Goal: Information Seeking & Learning: Learn about a topic

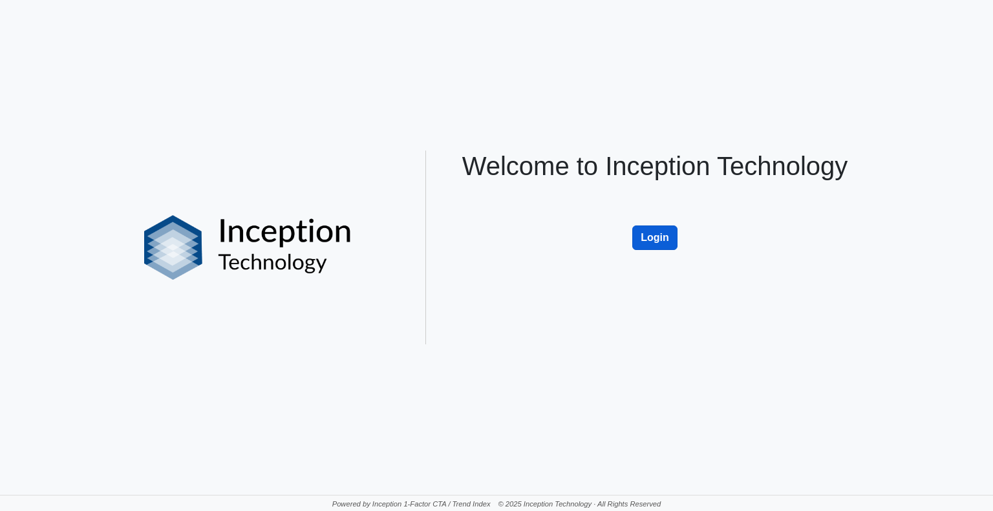
click at [652, 238] on button "Login" at bounding box center [654, 238] width 45 height 25
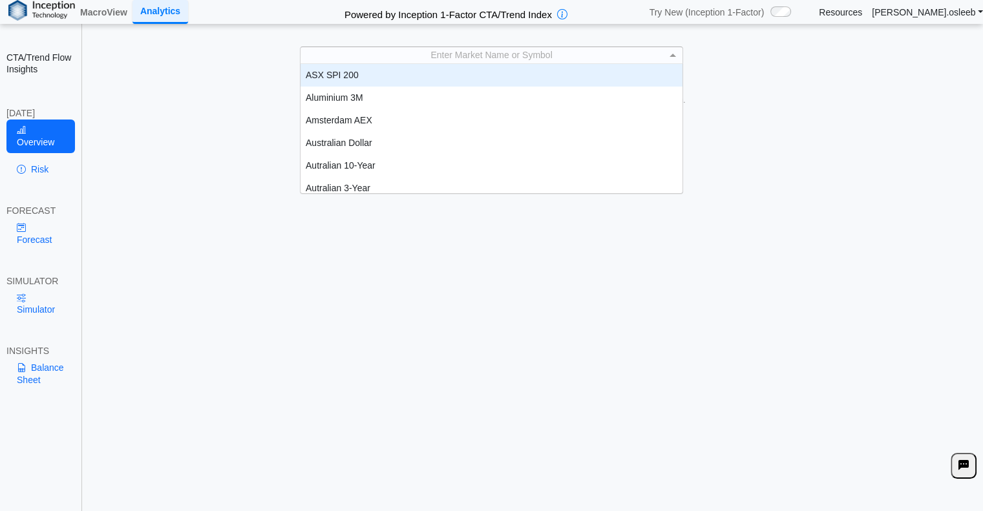
scroll to position [1, 0]
click at [508, 55] on div "Enter Market Name or Symbol" at bounding box center [491, 55] width 381 height 16
type input "***"
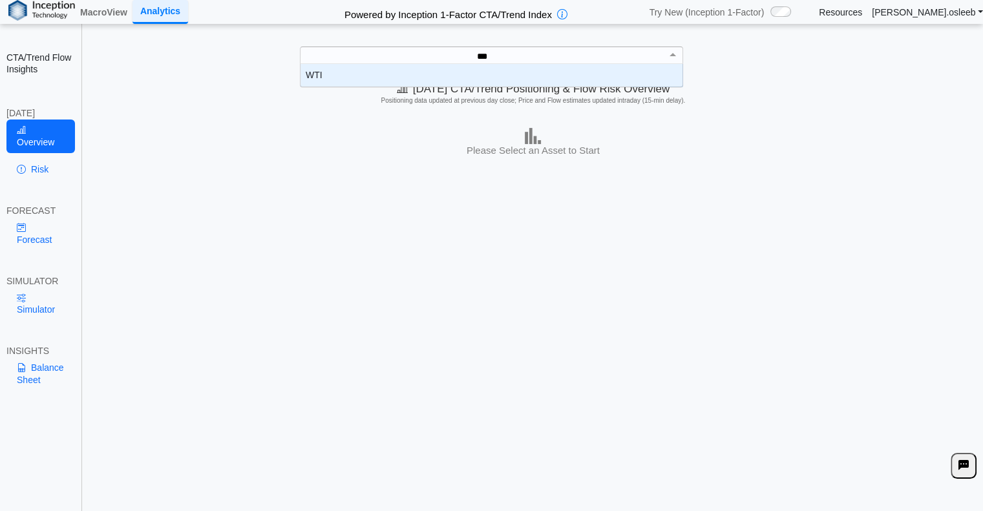
click at [479, 73] on div "WTI" at bounding box center [492, 75] width 382 height 23
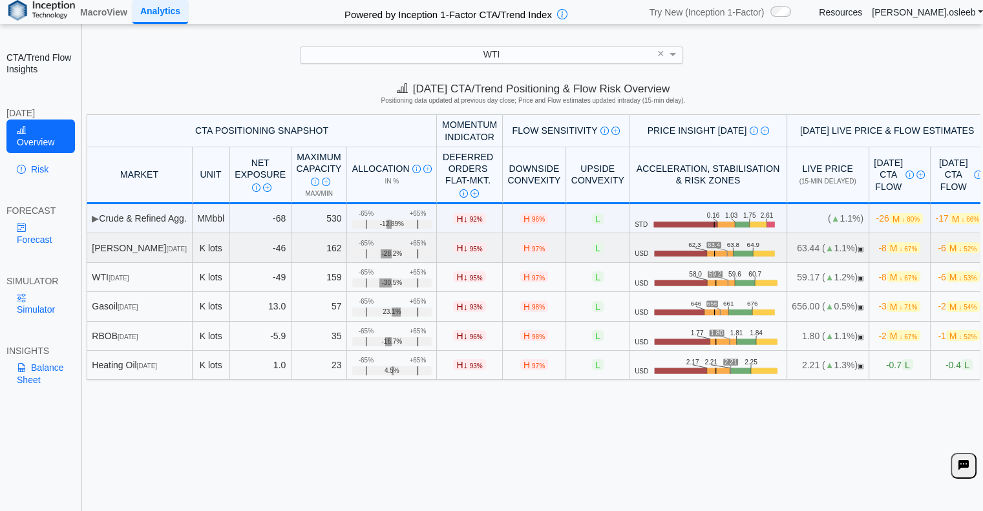
click at [878, 246] on span "-8 M ↓ 67%" at bounding box center [899, 247] width 42 height 11
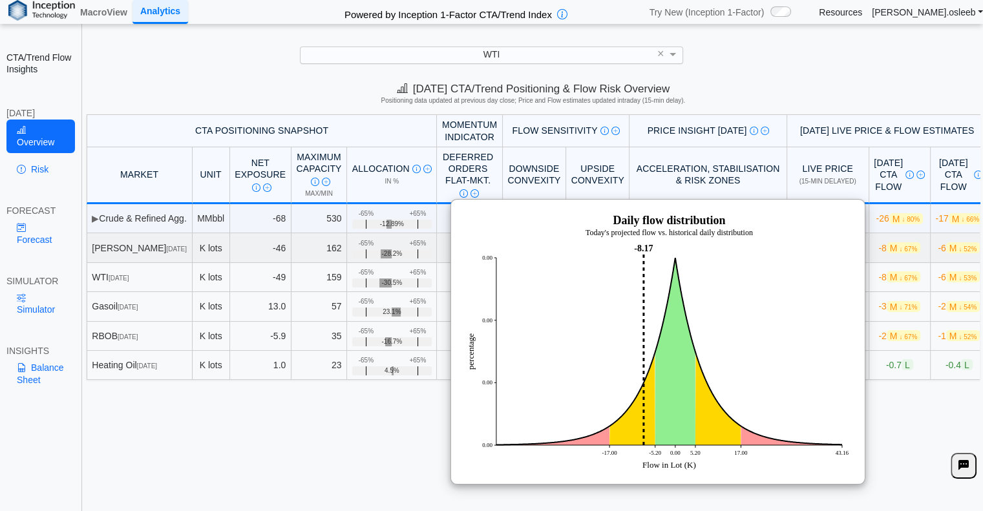
click at [816, 339] on img at bounding box center [657, 342] width 388 height 259
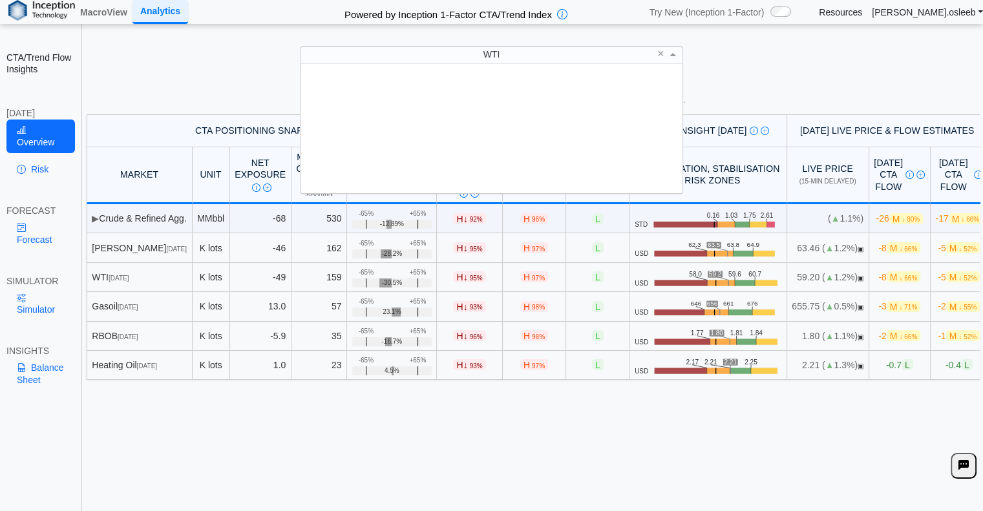
click at [494, 54] on span "WTI" at bounding box center [491, 54] width 17 height 10
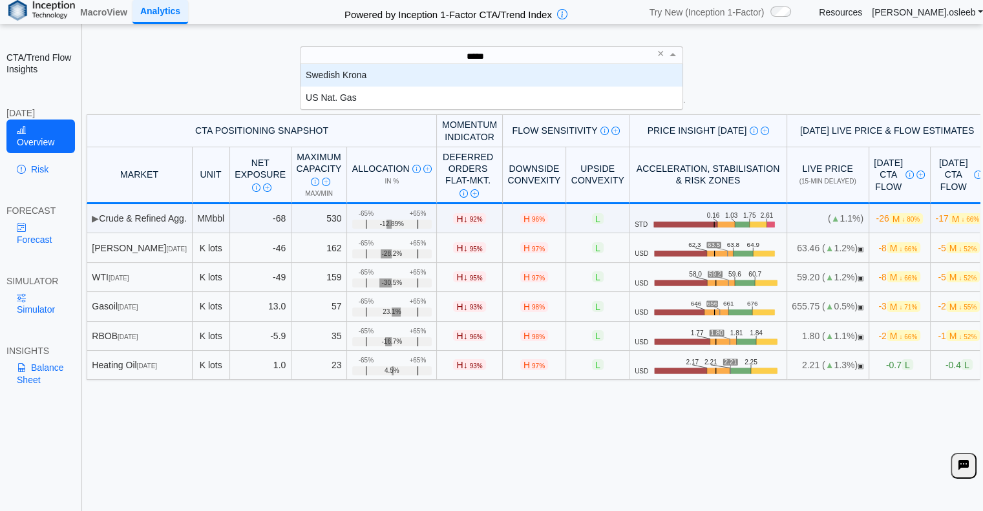
type input "******"
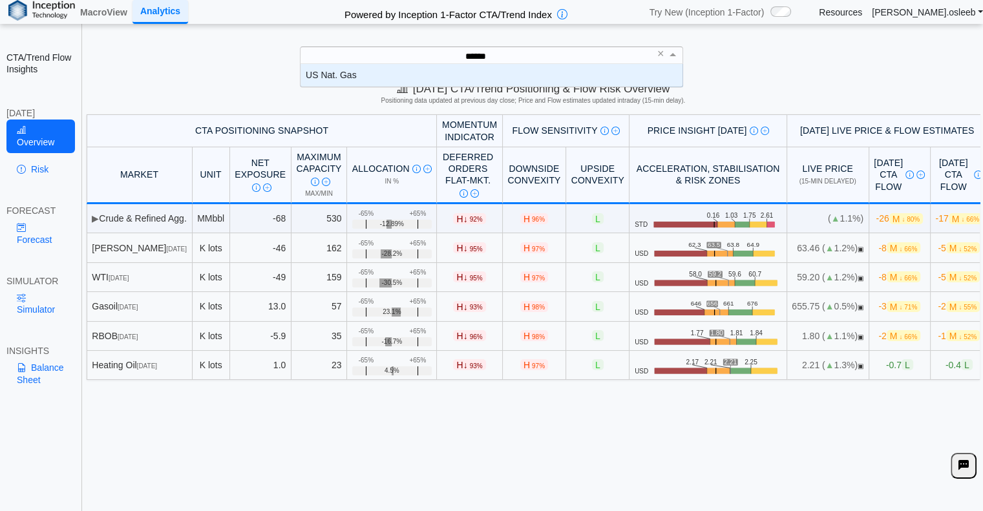
click at [452, 73] on div "US Nat. Gas" at bounding box center [492, 75] width 382 height 23
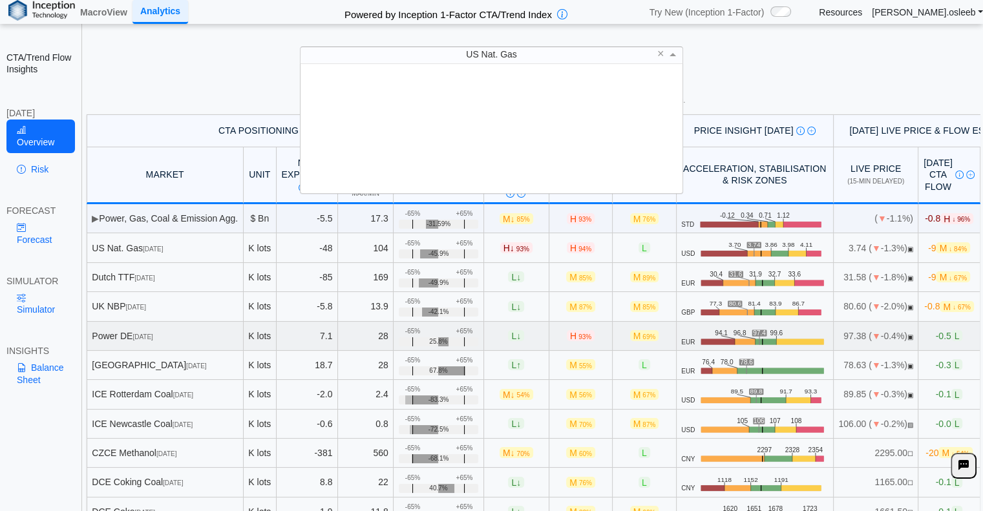
scroll to position [0, 0]
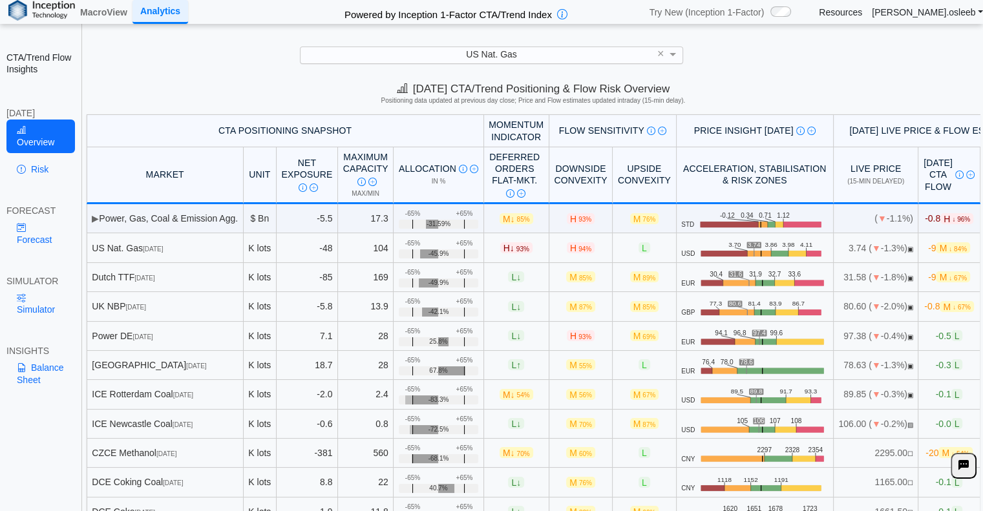
click at [866, 69] on div "**********" at bounding box center [491, 269] width 983 height 538
click at [872, 244] on span "▼" at bounding box center [876, 248] width 9 height 10
click at [936, 251] on span "M ↓ 84%" at bounding box center [953, 247] width 34 height 11
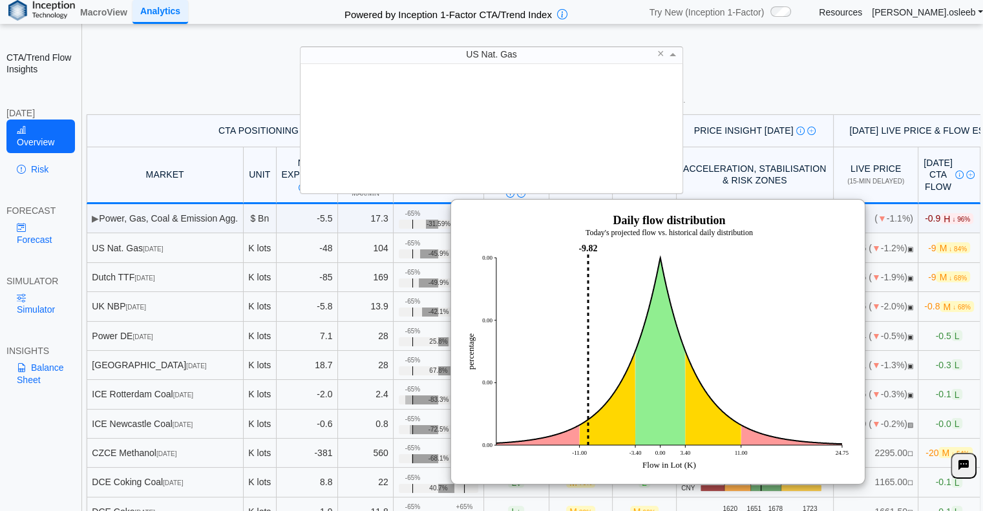
click at [531, 56] on div "US Nat. Gas" at bounding box center [491, 55] width 381 height 16
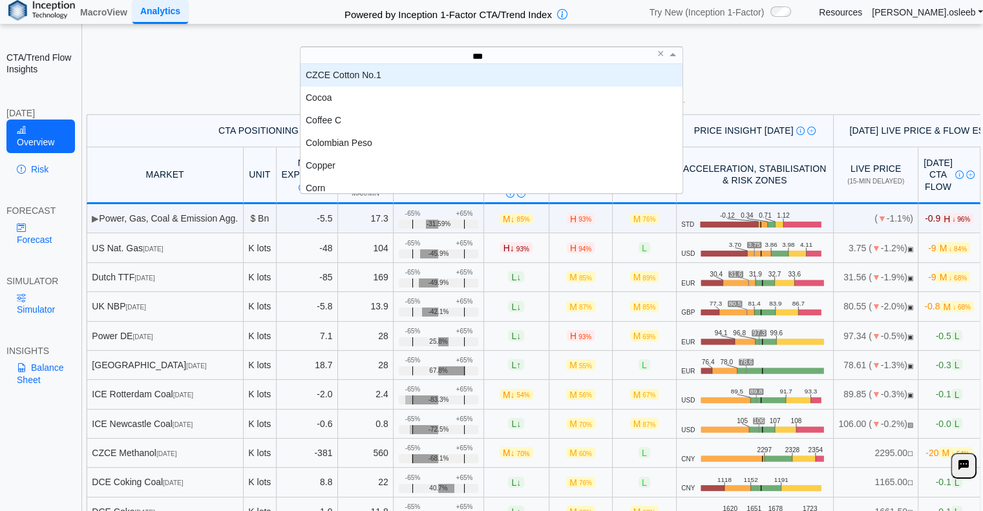
scroll to position [35, 372]
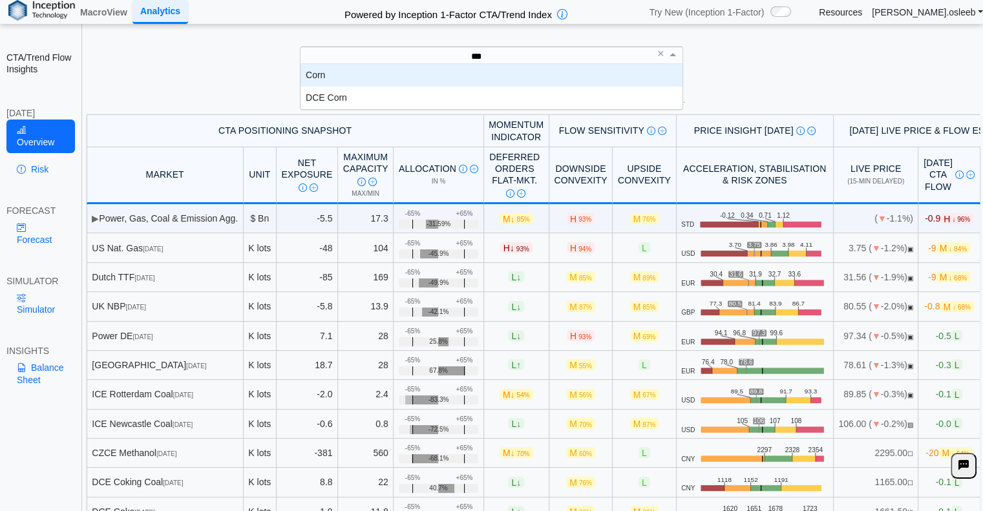
type input "****"
click at [337, 79] on div "Corn" at bounding box center [492, 75] width 382 height 23
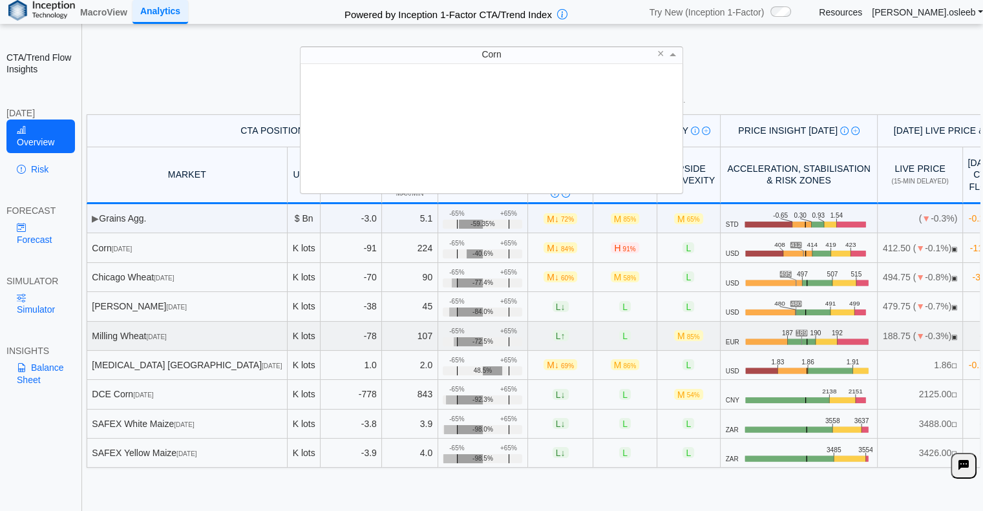
scroll to position [119, 372]
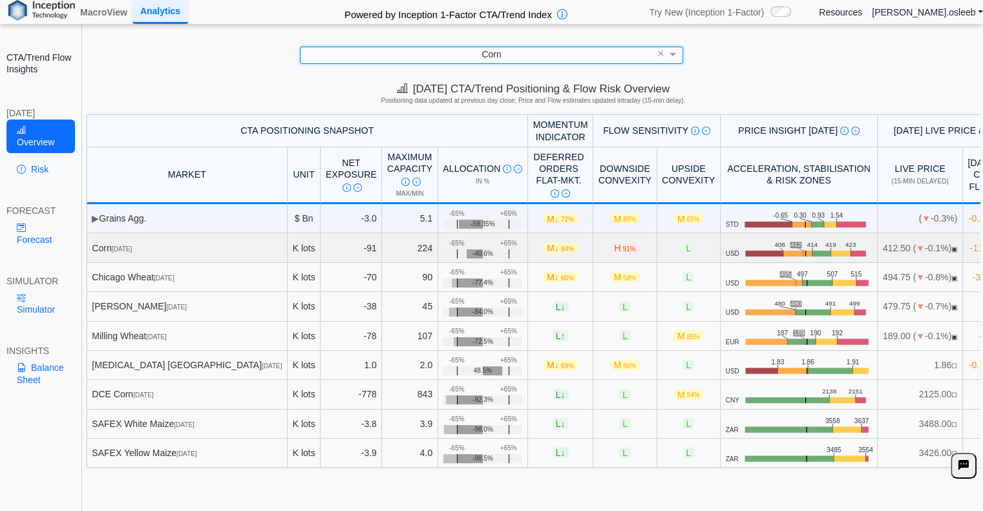
click at [963, 255] on td "-11 M ↓ 72%" at bounding box center [993, 247] width 61 height 29
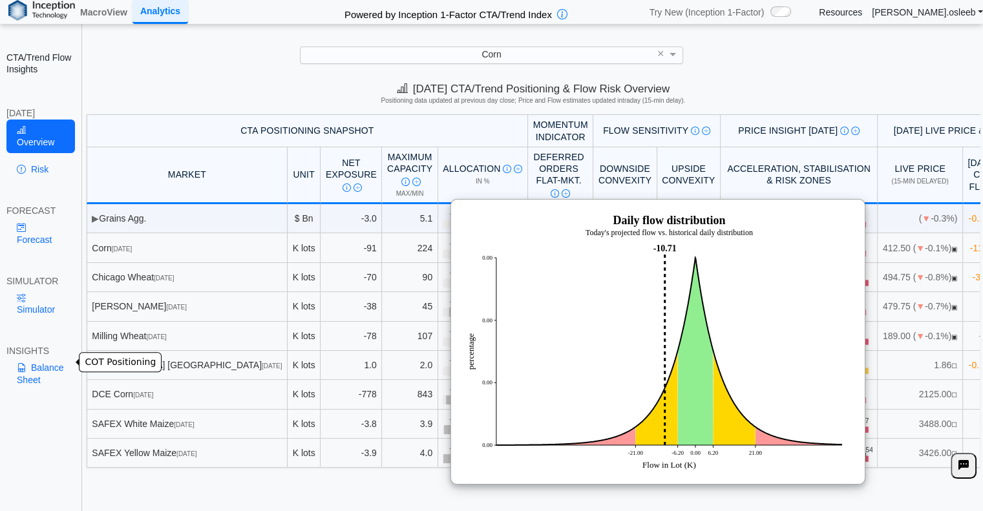
click at [44, 357] on link "Balance Sheet" at bounding box center [40, 374] width 69 height 34
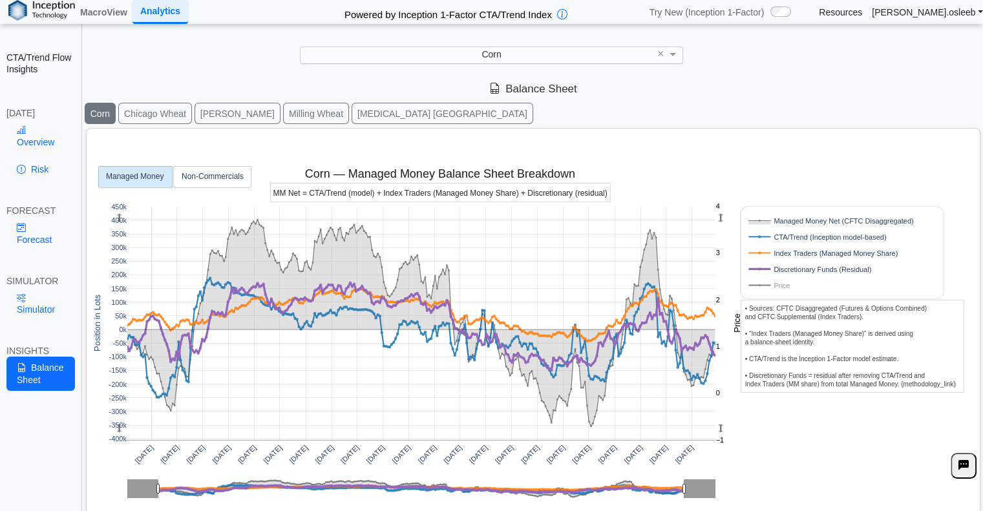
scroll to position [3, 0]
